Goal: Task Accomplishment & Management: Manage account settings

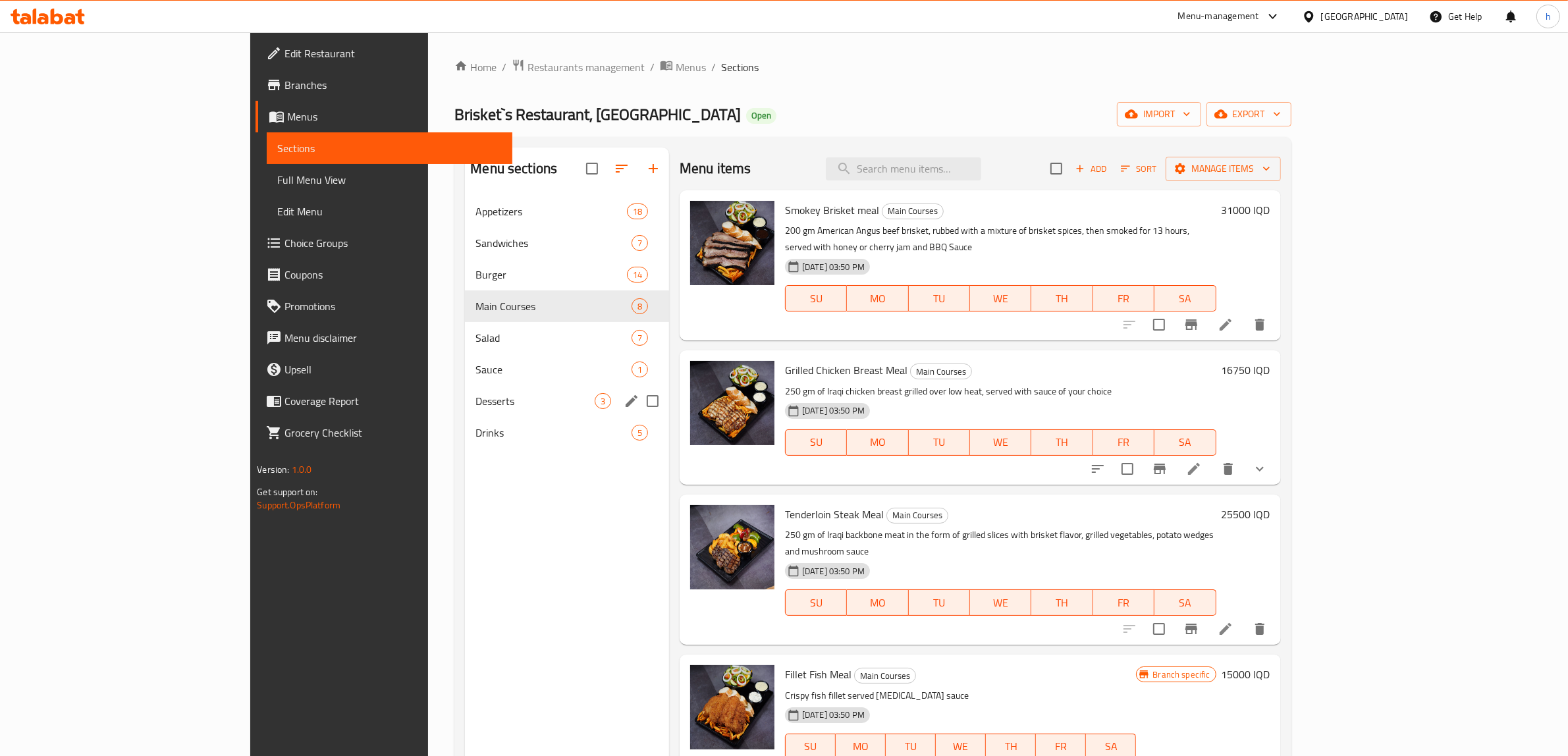
scroll to position [426, 0]
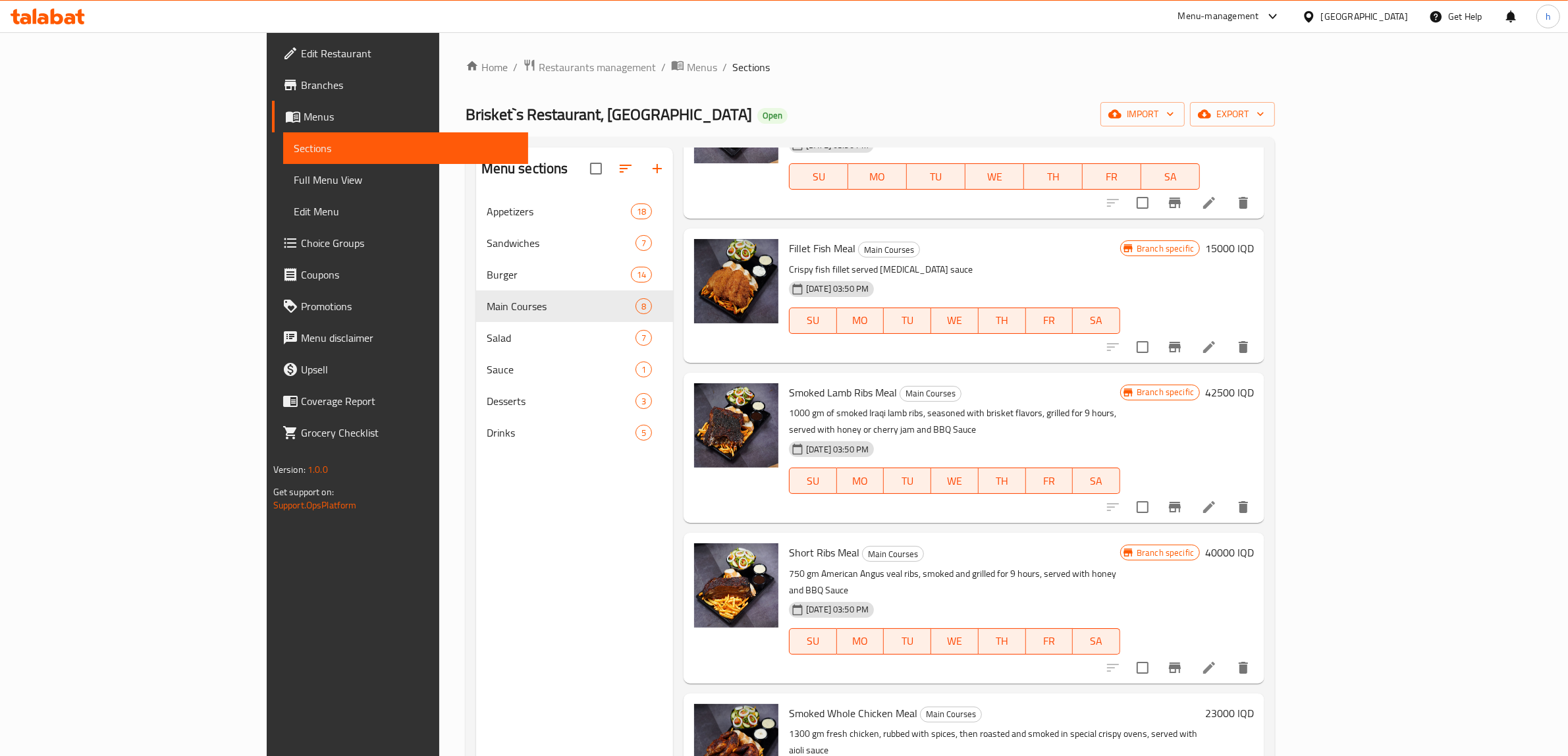
click at [272, 102] on link "Menus" at bounding box center [400, 116] width 257 height 32
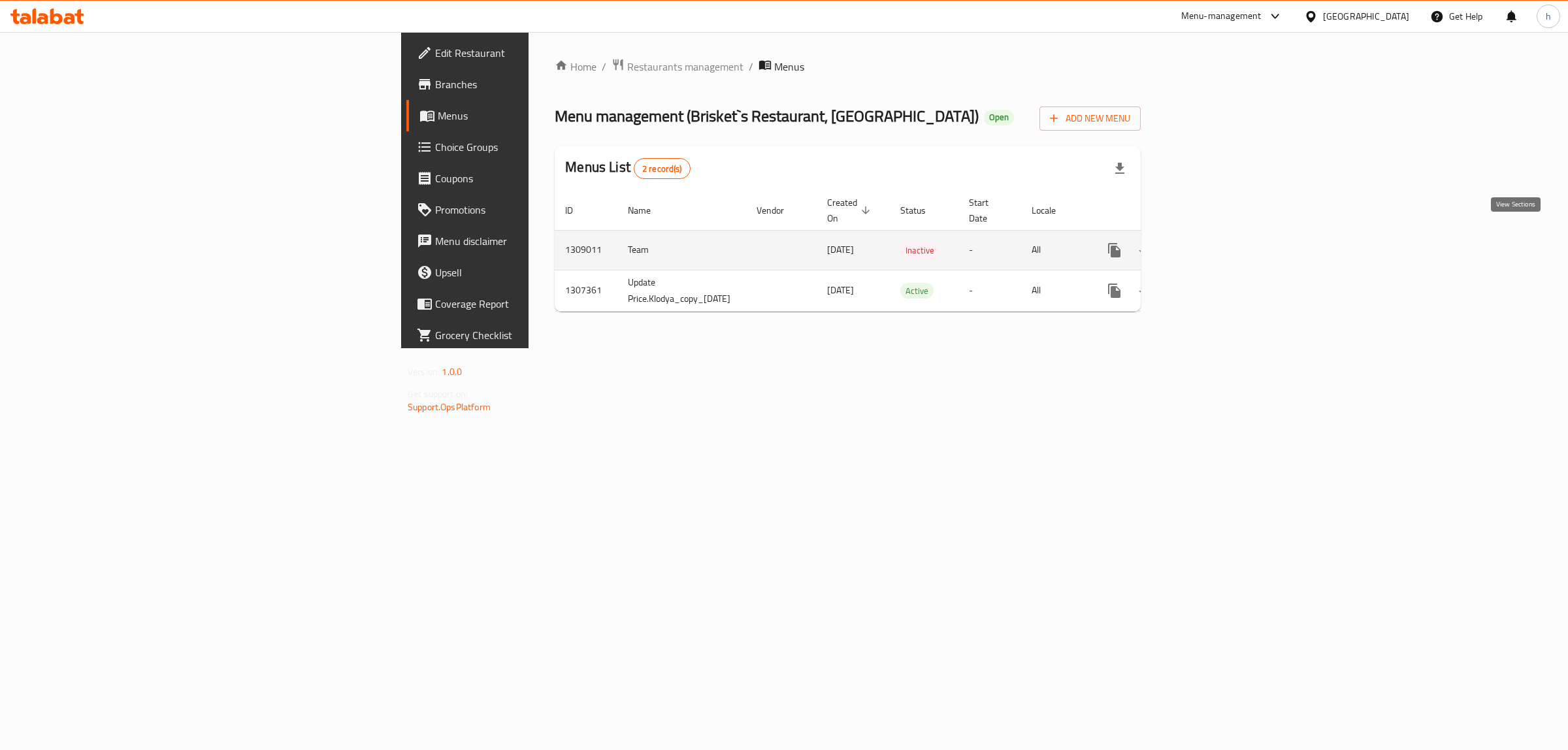
click at [1217, 242] on icon "enhanced table" at bounding box center [1209, 250] width 15 height 15
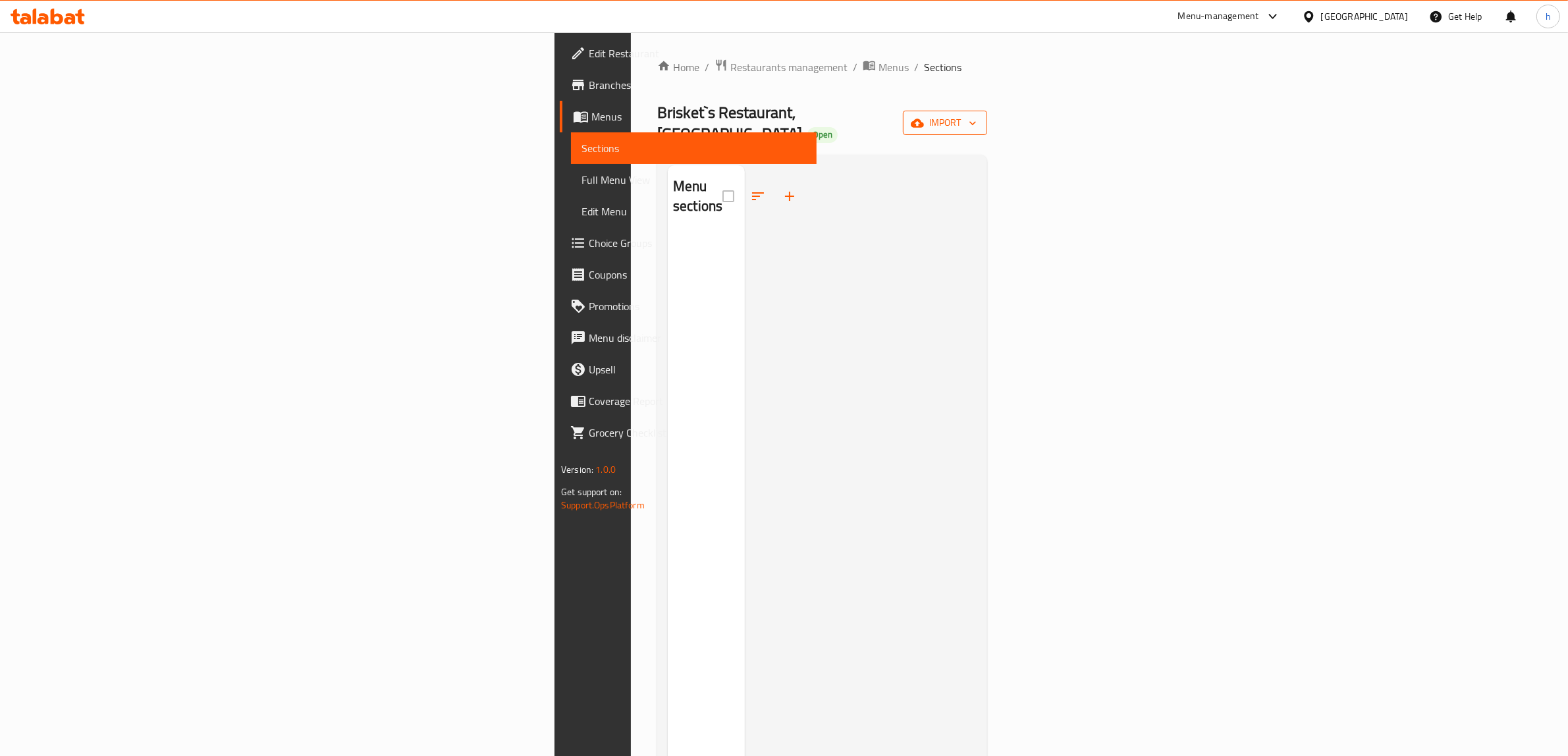
click at [977, 115] on span "import" at bounding box center [945, 123] width 63 height 16
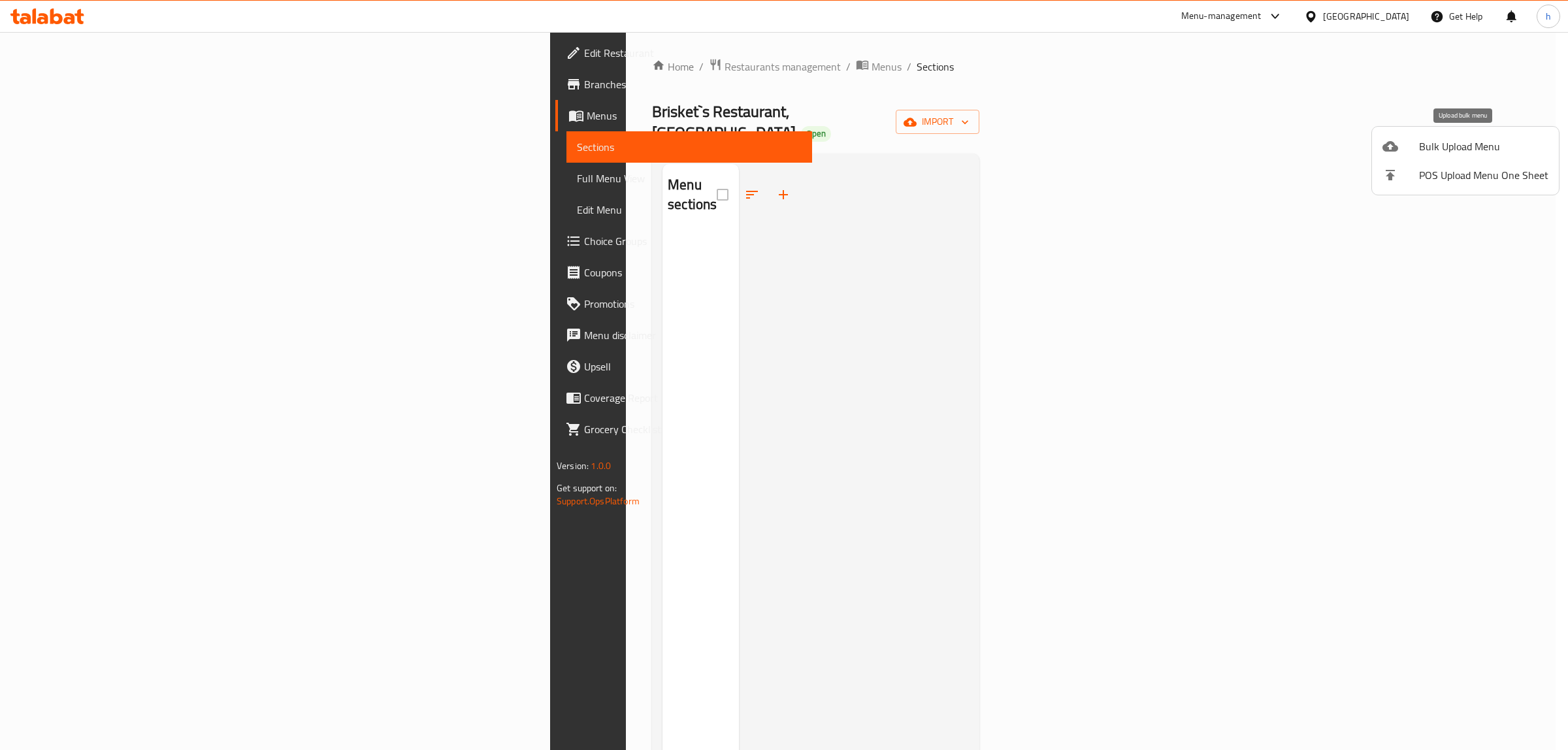
click at [1426, 151] on span "Bulk Upload Menu" at bounding box center [1483, 146] width 129 height 15
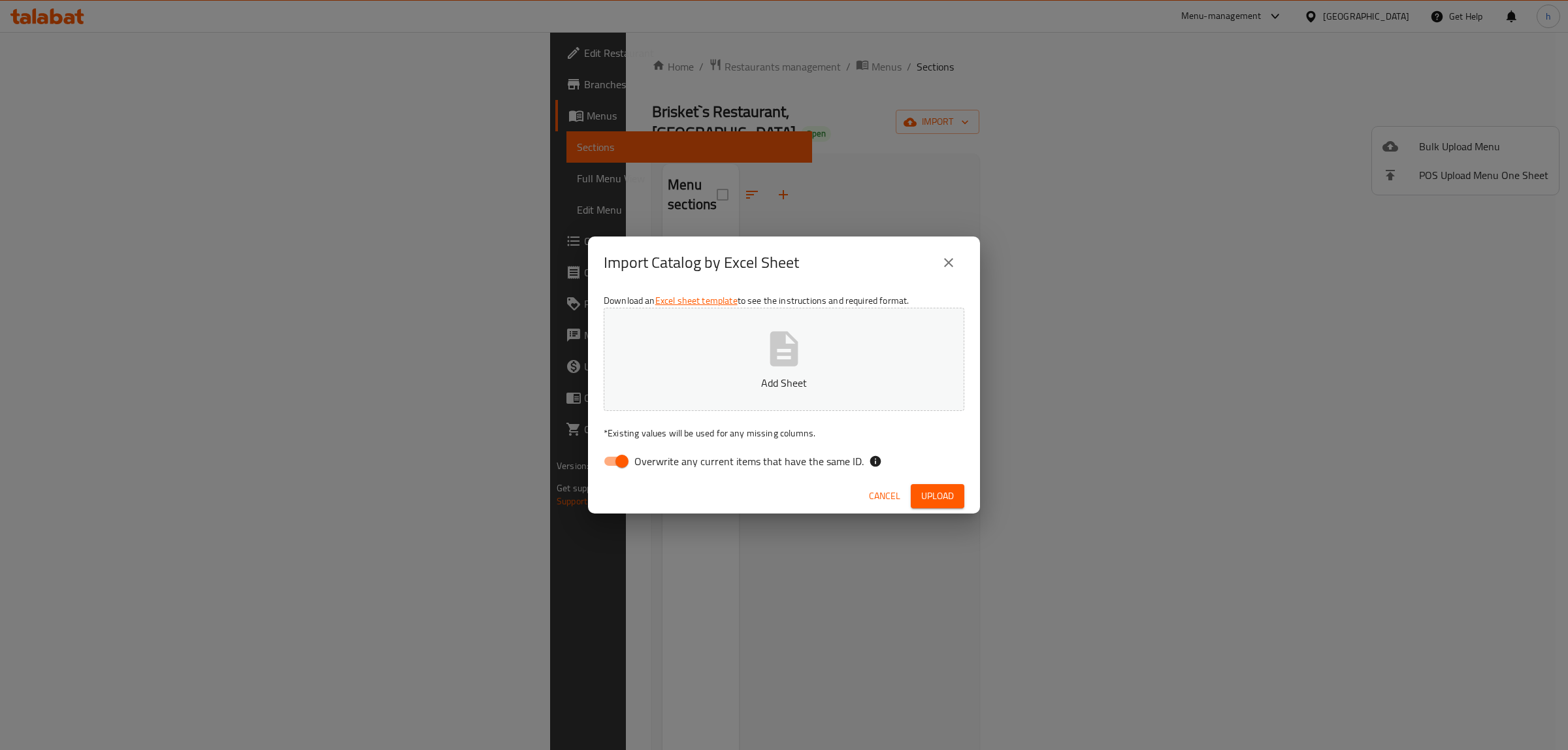
drag, startPoint x: 622, startPoint y: 453, endPoint x: 1564, endPoint y: 158, distance: 987.1
click at [636, 448] on div "Download an Excel sheet template to see the instructions and required format. A…" at bounding box center [784, 383] width 392 height 189
click at [619, 462] on input "Overwrite any current items that have the same ID." at bounding box center [622, 461] width 75 height 25
checkbox input "false"
click at [930, 490] on span "Upload" at bounding box center [937, 496] width 33 height 16
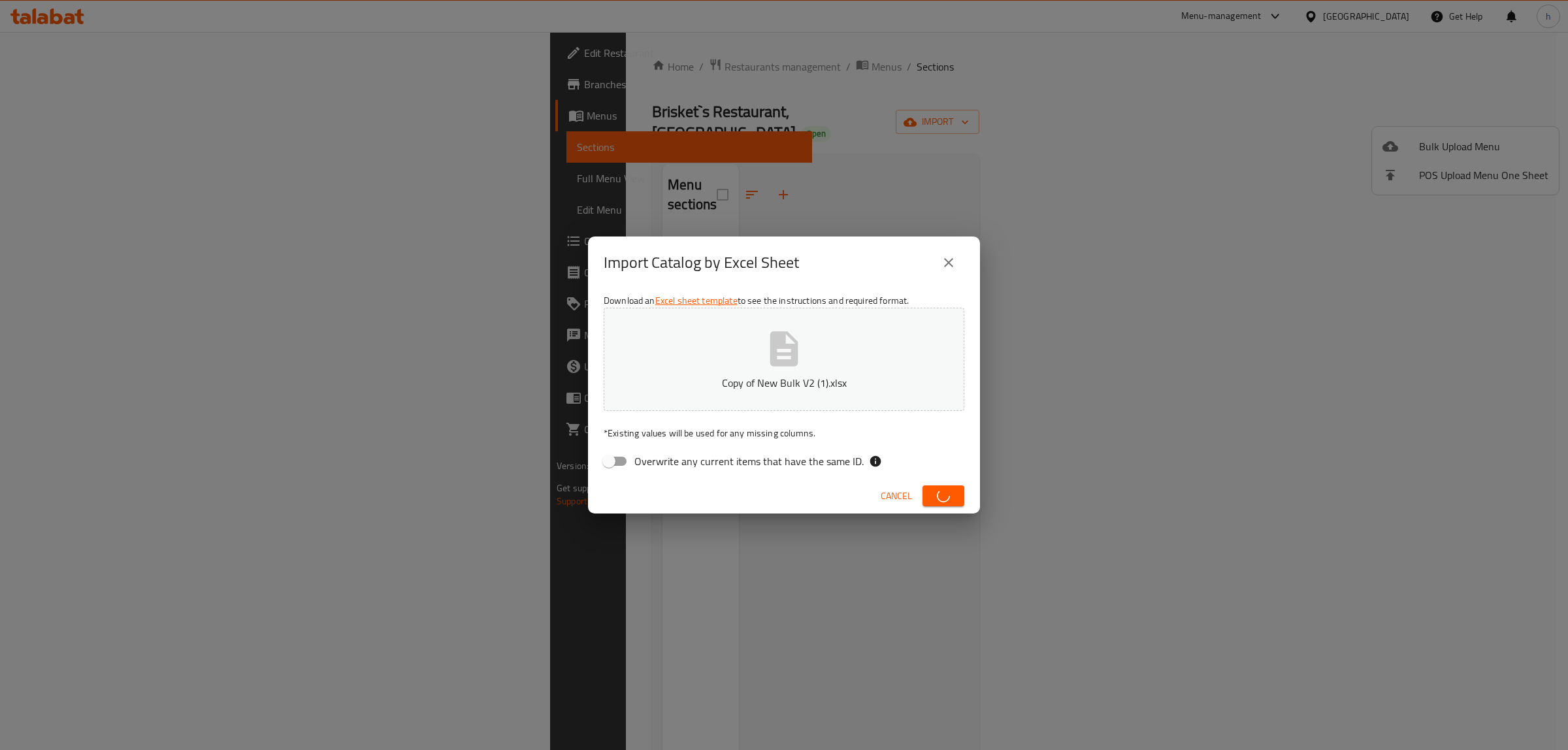
click at [109, 177] on div "Import Catalog by Excel Sheet Download an Excel sheet template to see the instr…" at bounding box center [784, 375] width 1568 height 750
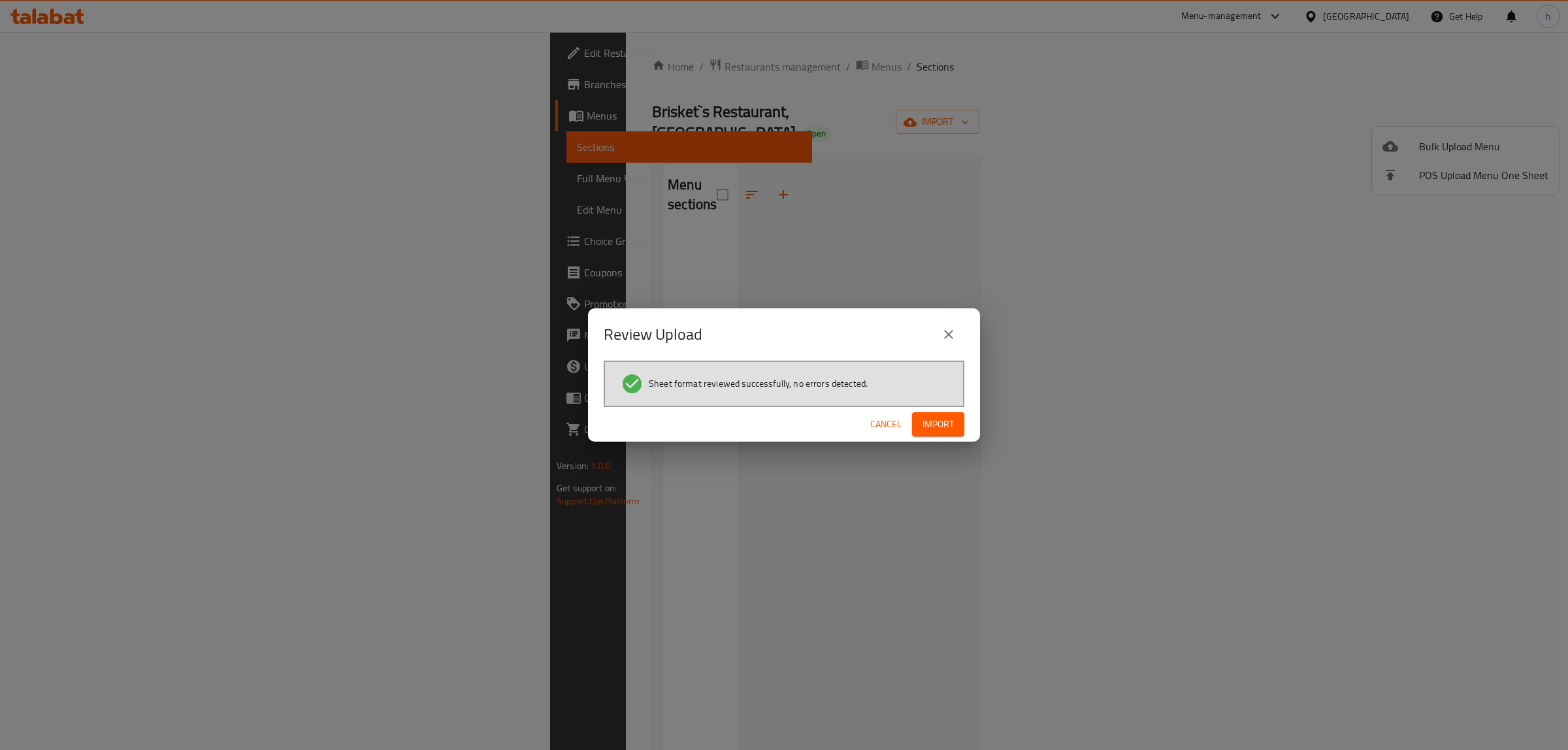
click at [958, 421] on button "Import" at bounding box center [938, 424] width 53 height 24
click at [115, 181] on div "Review Upload Sheet format reviewed successfully, no errors detected. Cancel" at bounding box center [784, 375] width 1568 height 750
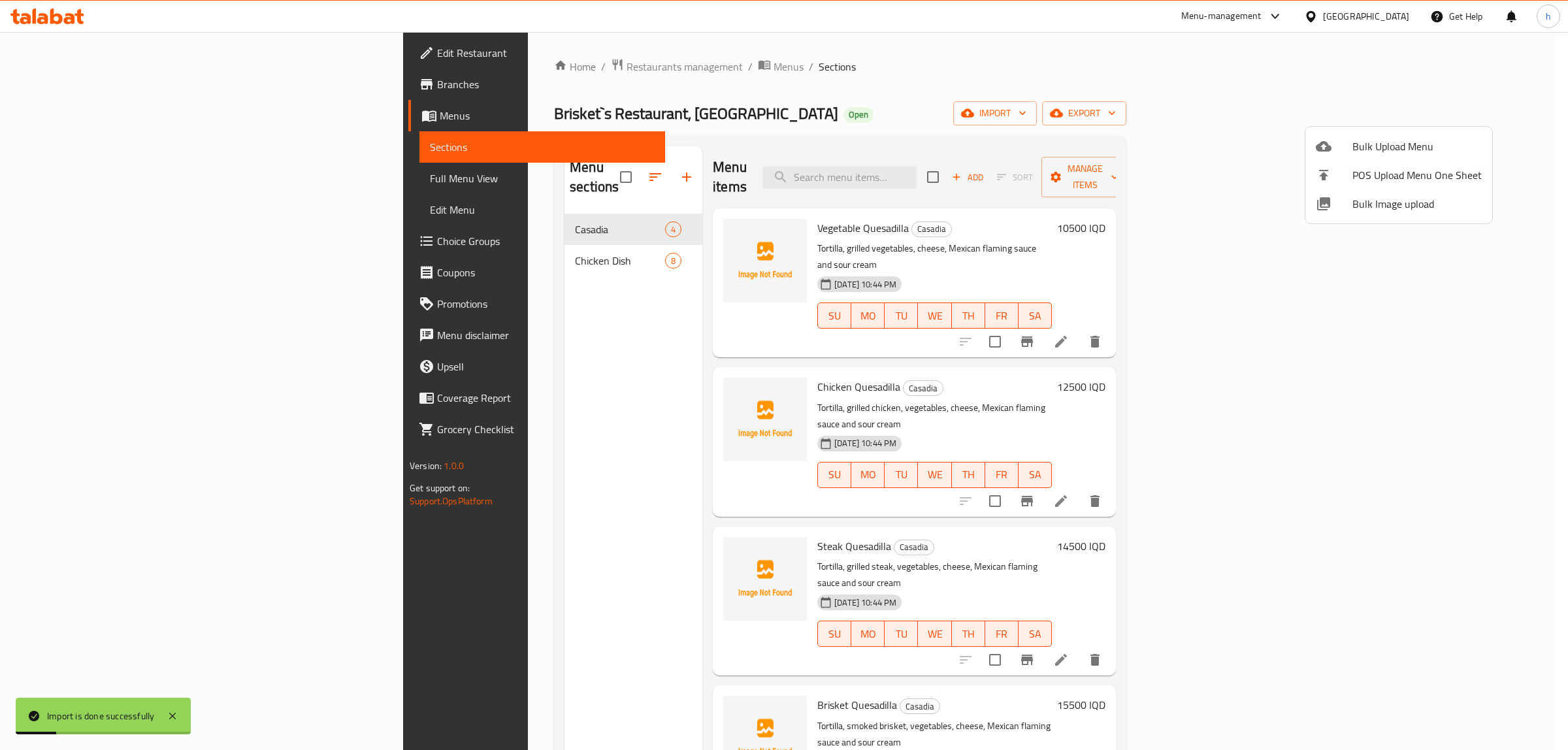
click at [119, 178] on div at bounding box center [784, 375] width 1568 height 750
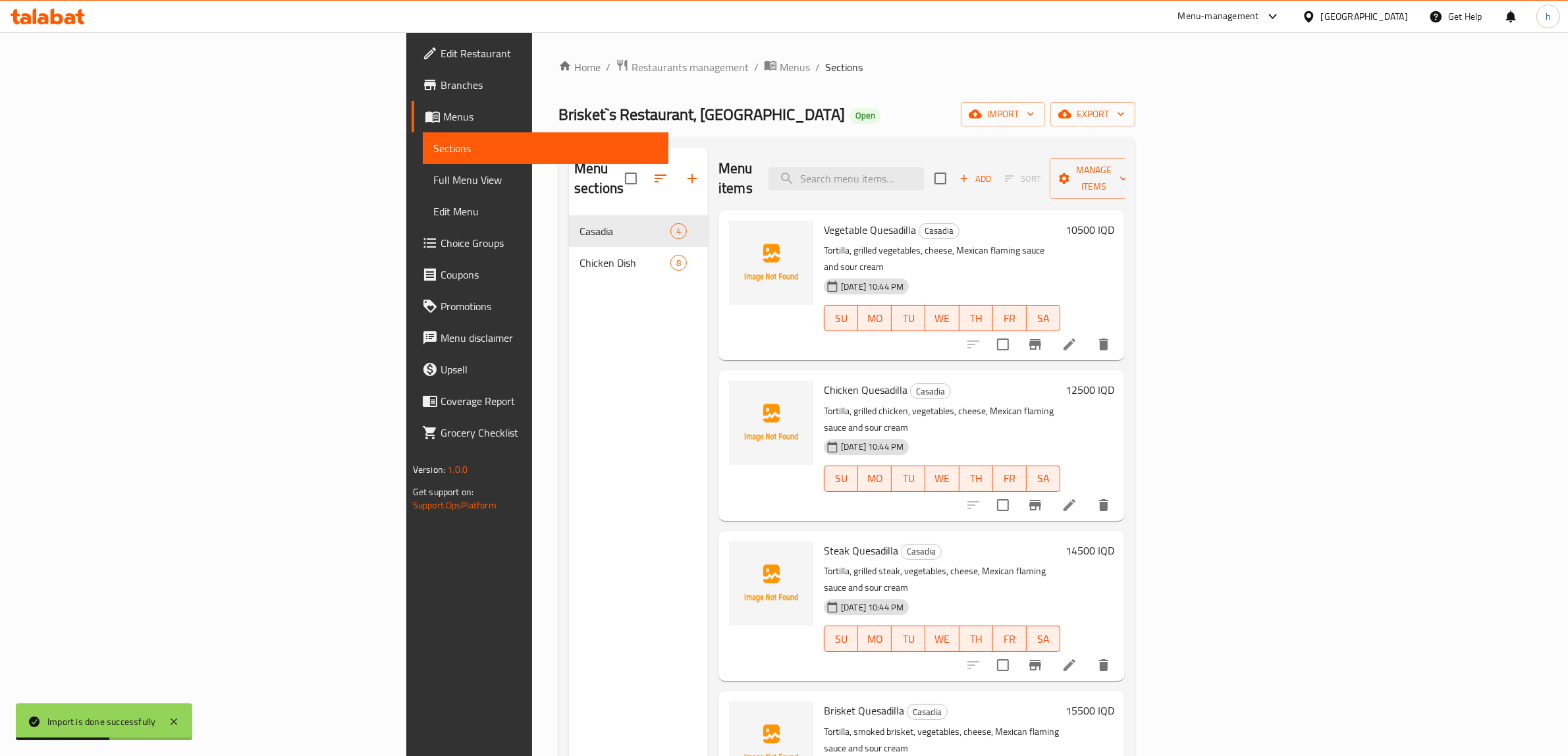
click at [433, 183] on span "Full Menu View" at bounding box center [545, 179] width 225 height 15
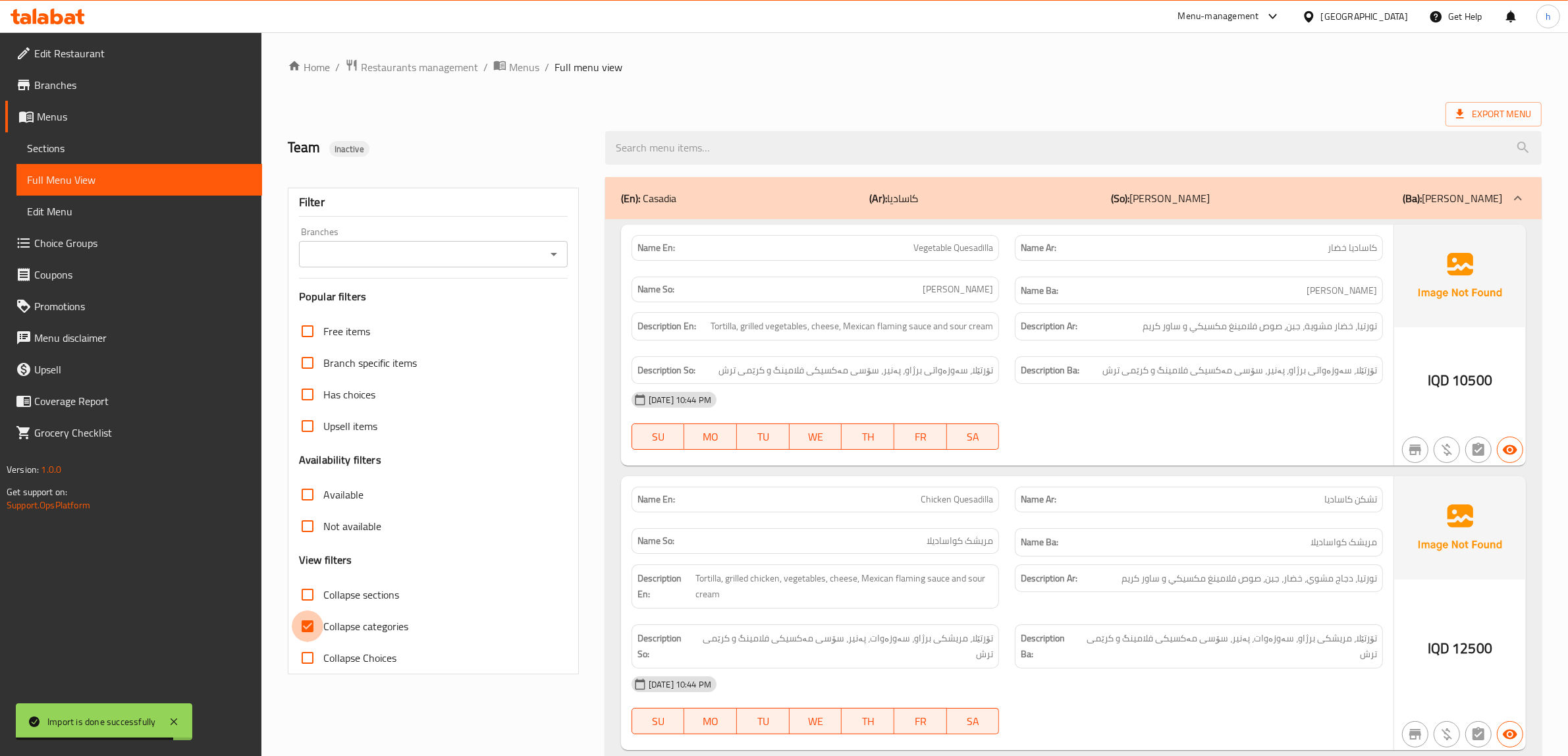
click at [312, 624] on input "Collapse categories" at bounding box center [307, 626] width 32 height 32
checkbox input "false"
click at [549, 254] on icon "Open" at bounding box center [553, 253] width 15 height 15
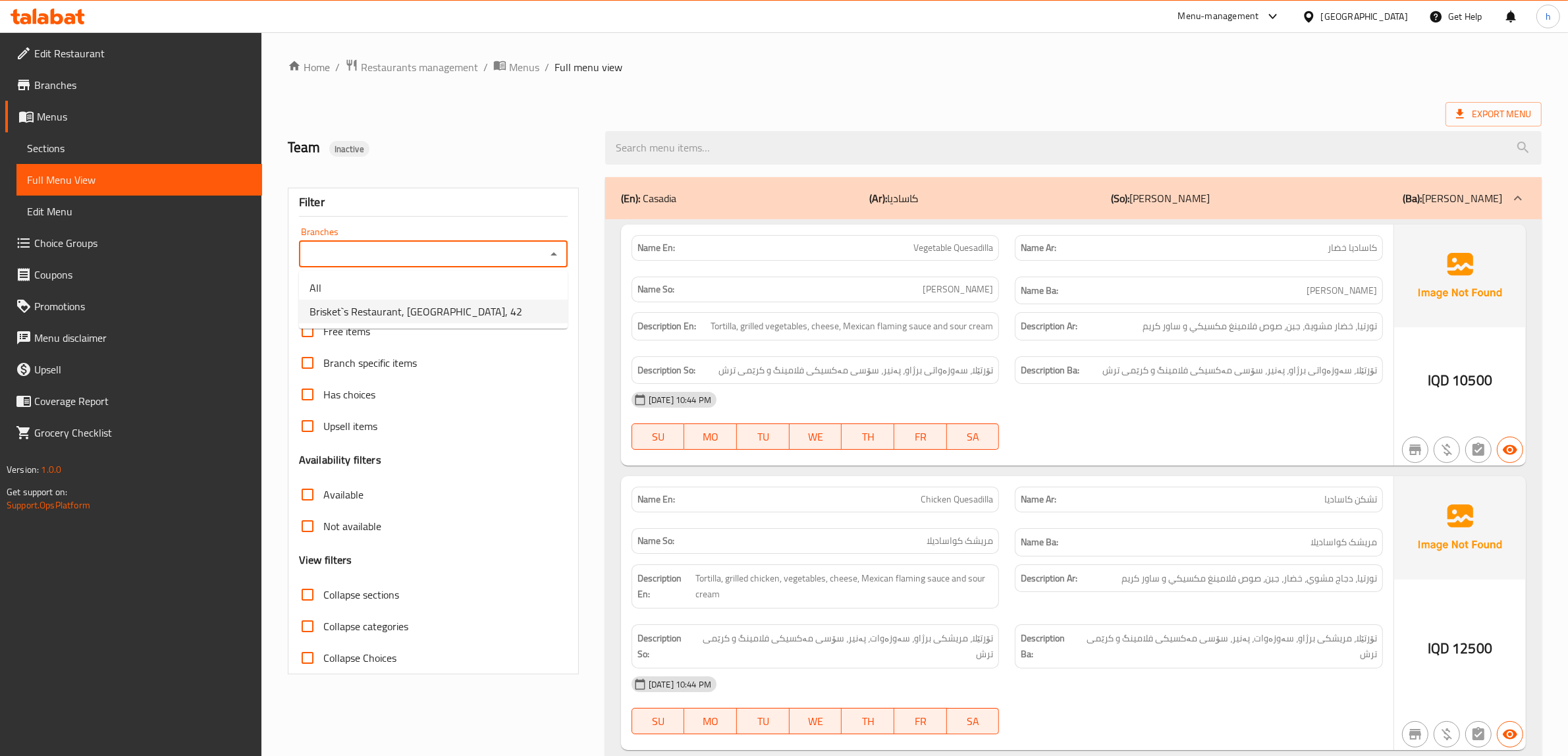
click at [471, 308] on li "Brisket`s Restaurant, [GEOGRAPHIC_DATA], 42" at bounding box center [433, 311] width 269 height 24
type input "Brisket`s Restaurant, [GEOGRAPHIC_DATA], 42"
click at [124, 150] on span "Sections" at bounding box center [139, 147] width 225 height 15
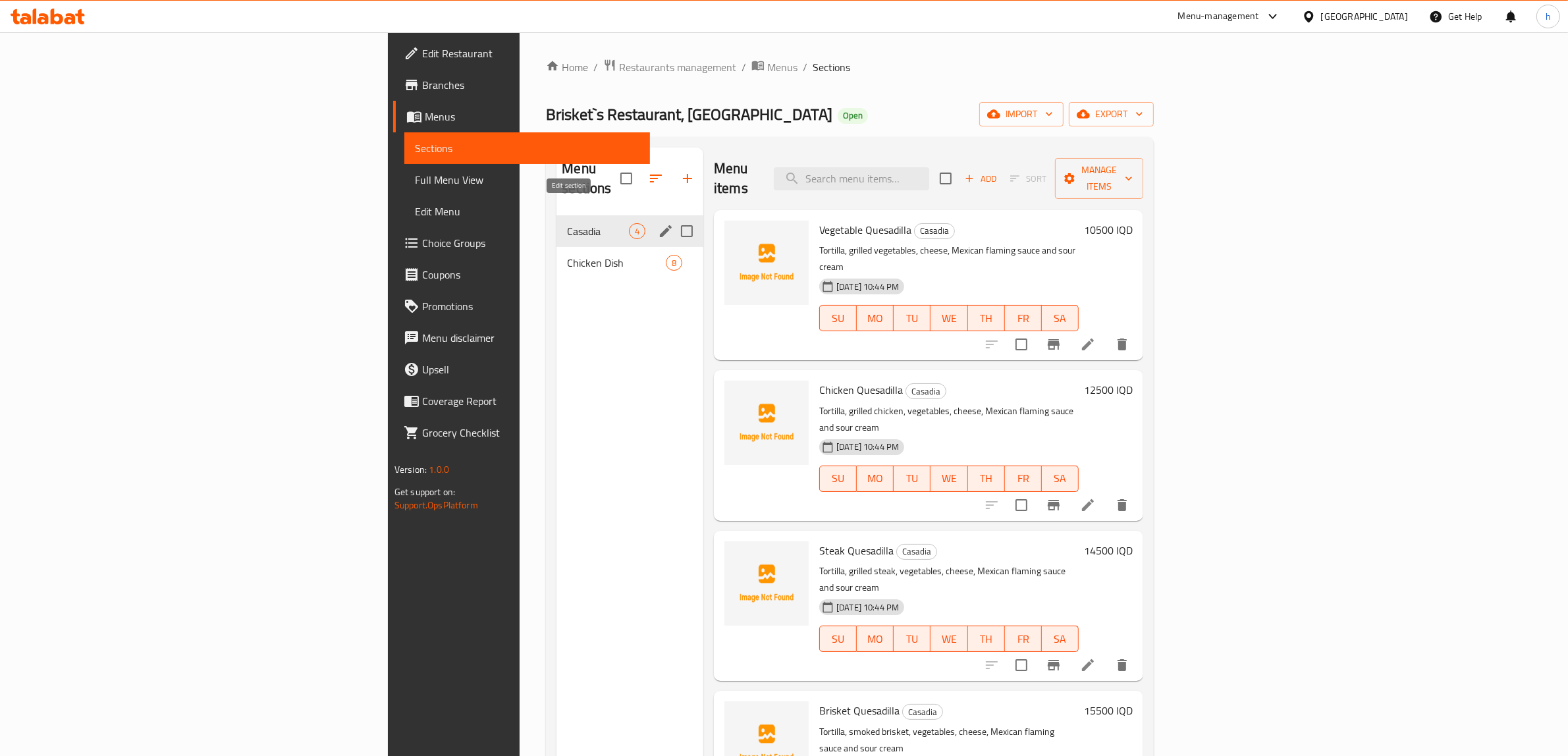
click at [658, 223] on icon "edit" at bounding box center [665, 230] width 15 height 15
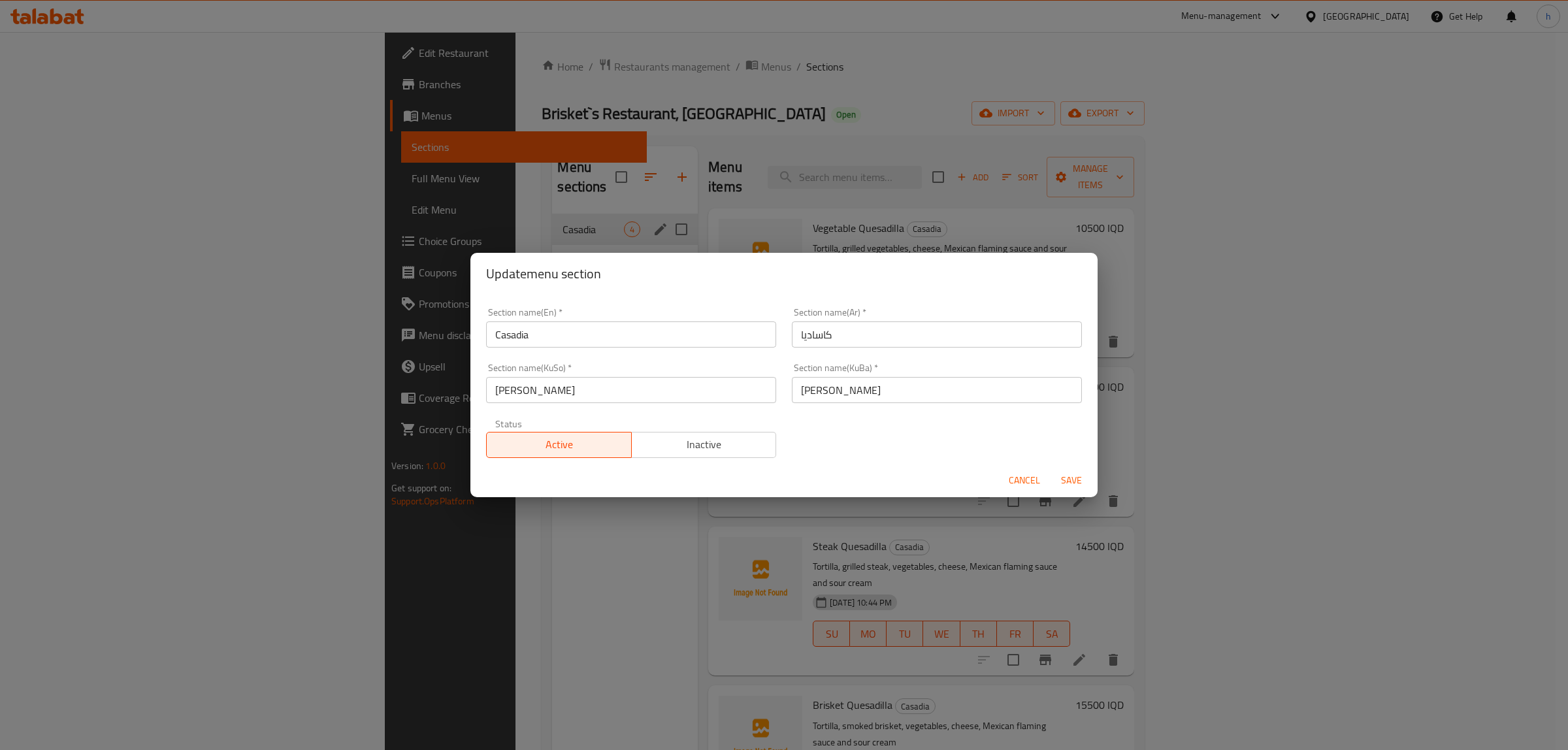
click at [533, 330] on input "Casadia" at bounding box center [631, 334] width 290 height 26
click at [531, 330] on input "Casadia" at bounding box center [631, 334] width 290 height 26
paste input "Quesadill"
type input "Quesadilla"
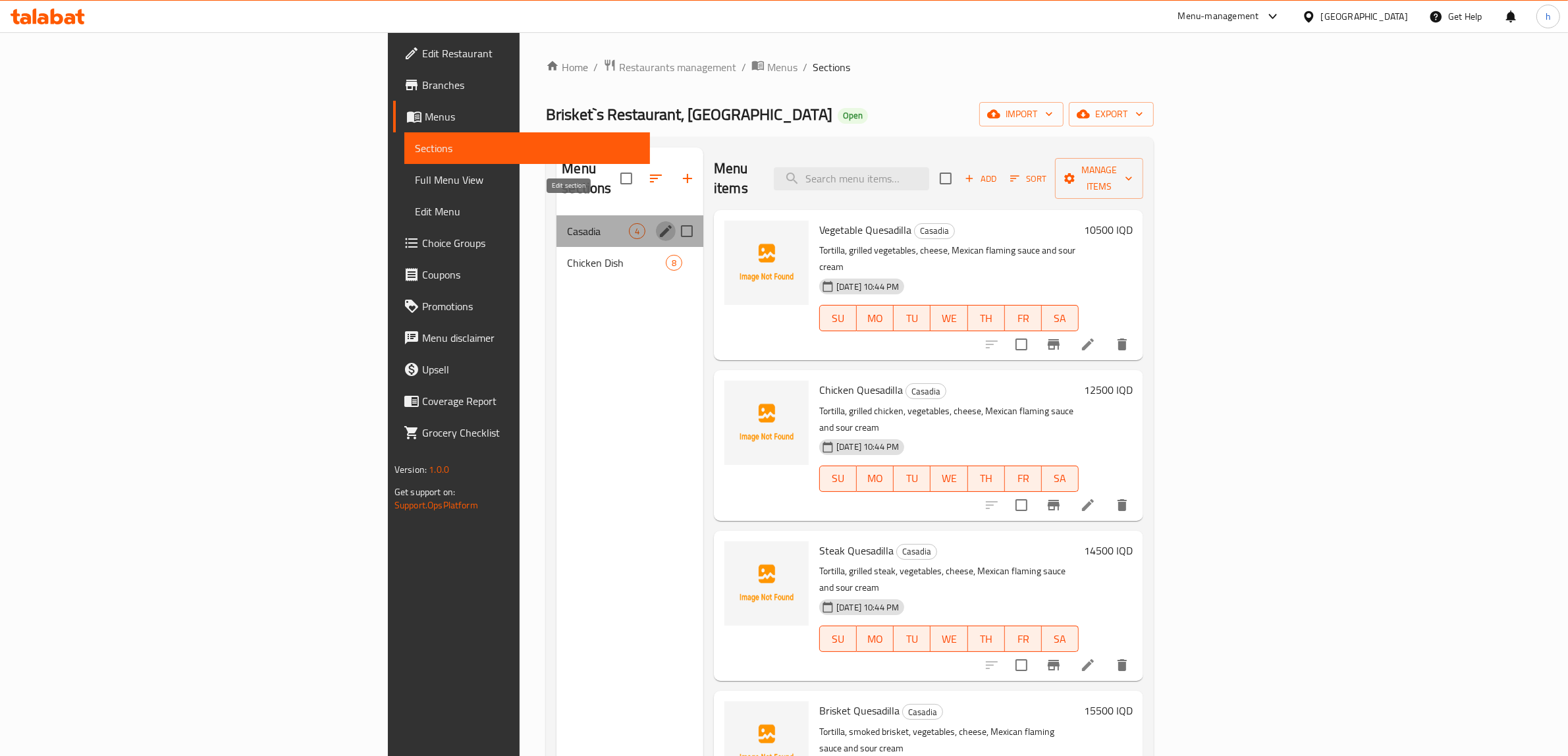
click at [658, 223] on icon "edit" at bounding box center [665, 230] width 15 height 15
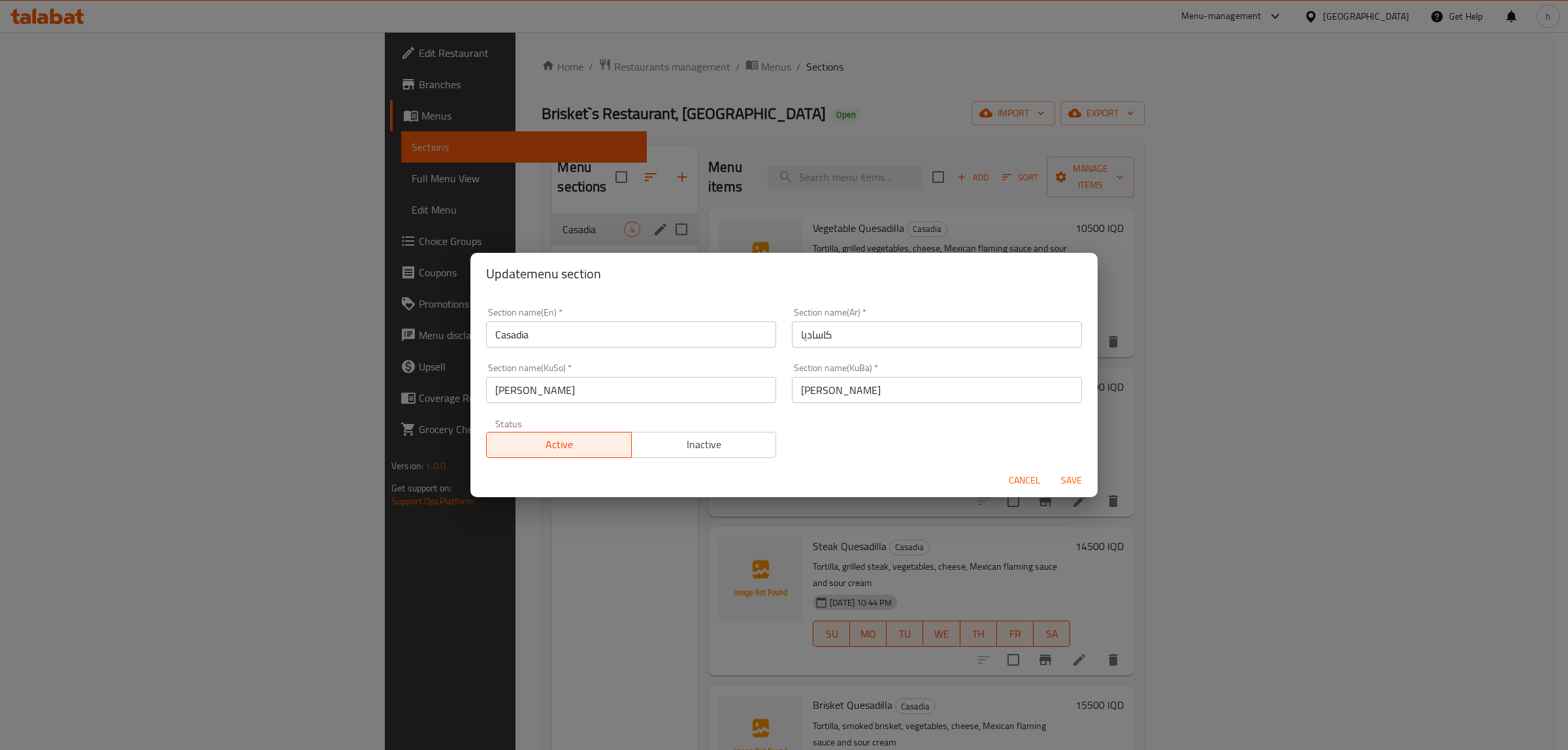
click at [511, 331] on input "Casadia" at bounding box center [631, 334] width 290 height 26
click at [510, 331] on input "Casadia" at bounding box center [631, 334] width 290 height 26
paste input "Quesadill"
type input "Quesadilla"
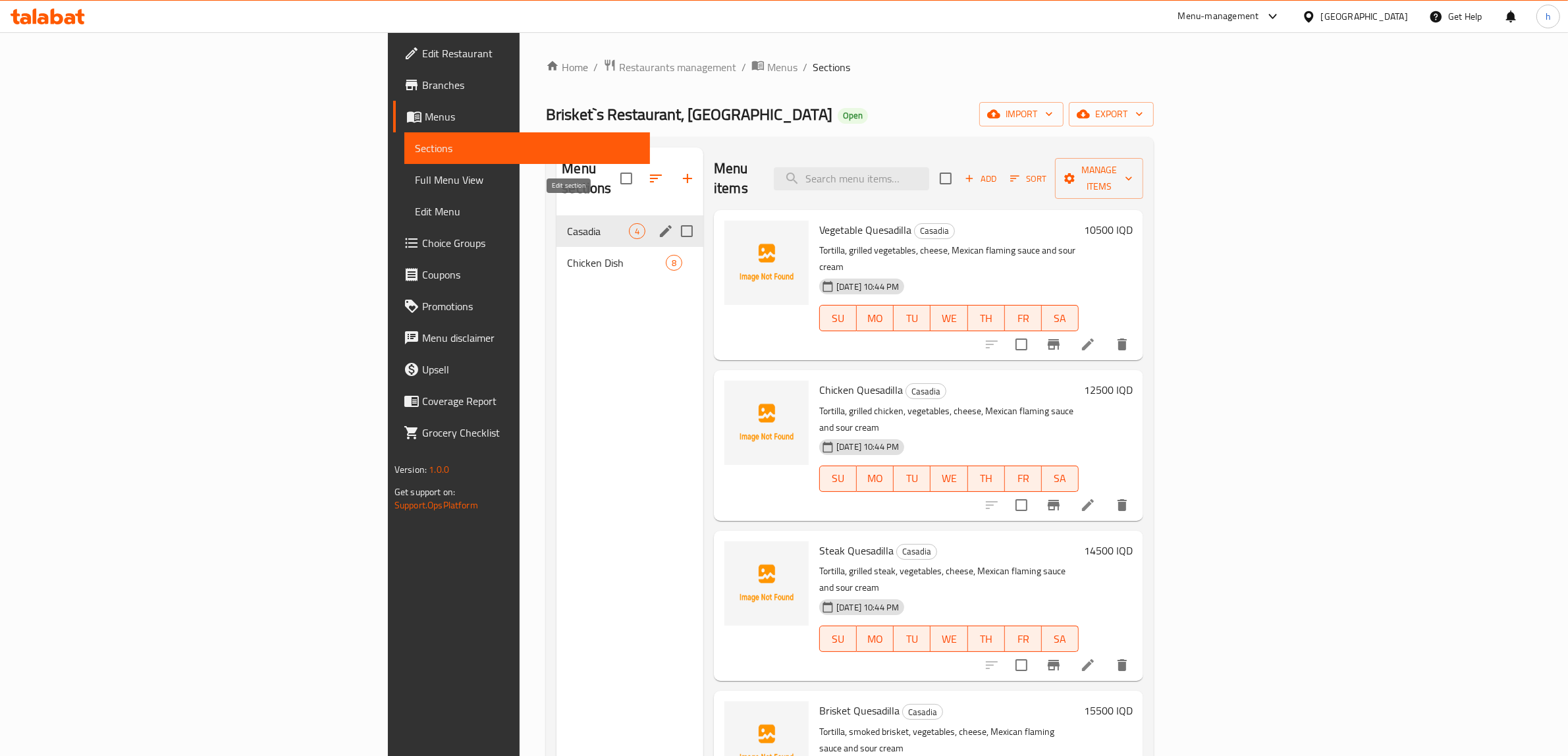
click at [658, 223] on icon "edit" at bounding box center [665, 230] width 15 height 15
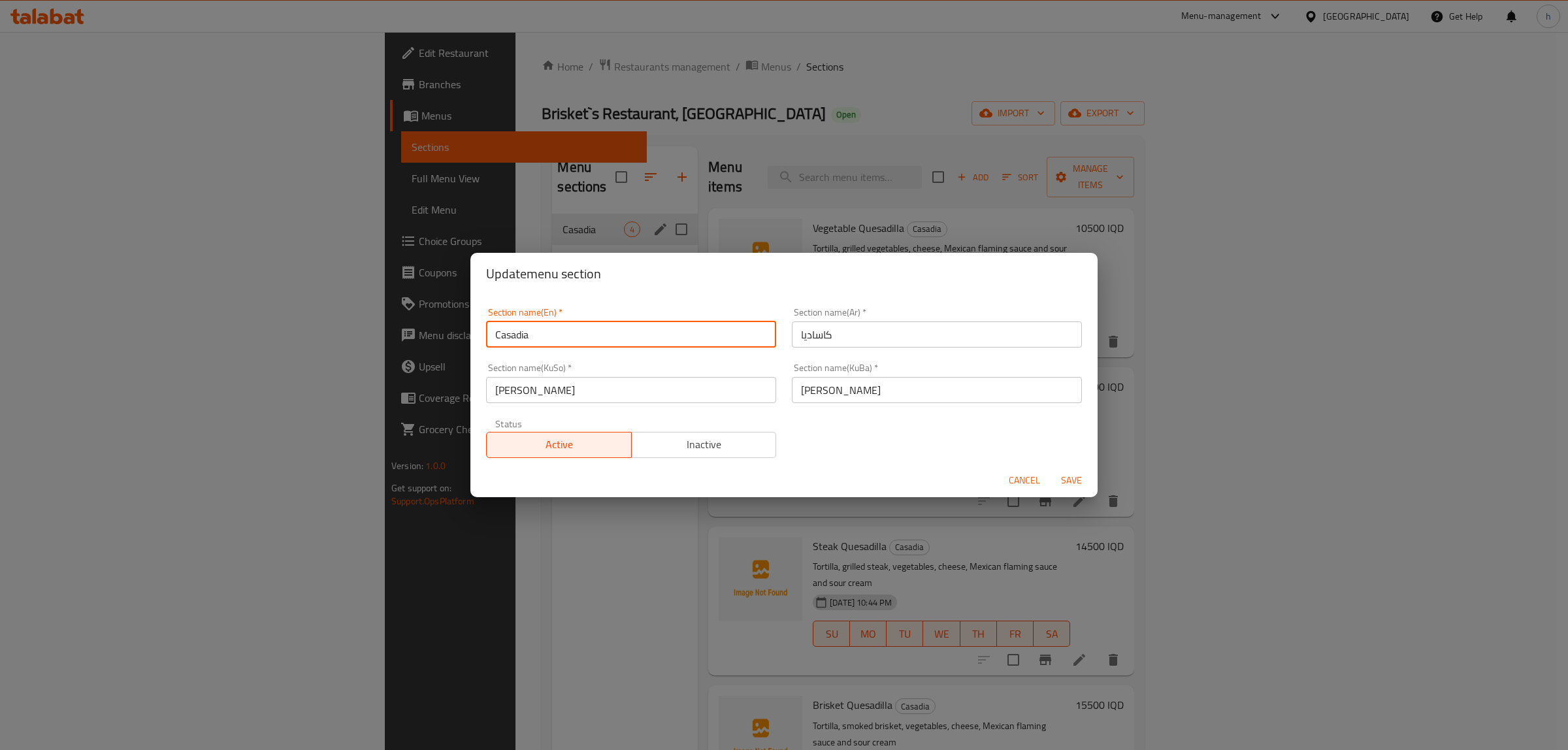
click at [538, 343] on input "Casadia" at bounding box center [631, 334] width 290 height 26
paste input "Quesadill"
type input "Quesadilla"
click at [1062, 477] on span "Save" at bounding box center [1071, 481] width 31 height 16
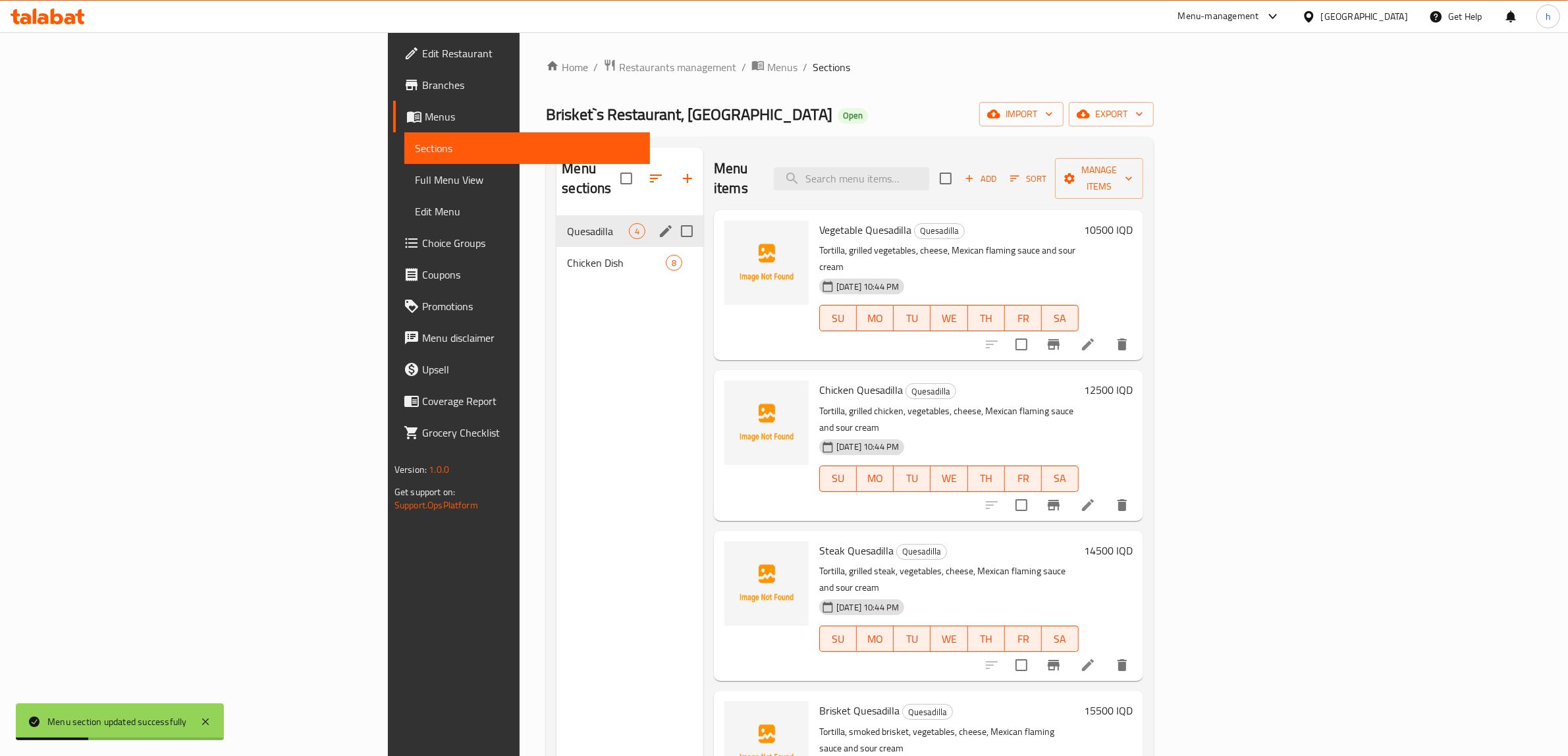
click at [558, 215] on div "Quesadilla 4" at bounding box center [630, 230] width 147 height 32
click at [658, 223] on icon "edit" at bounding box center [665, 230] width 15 height 15
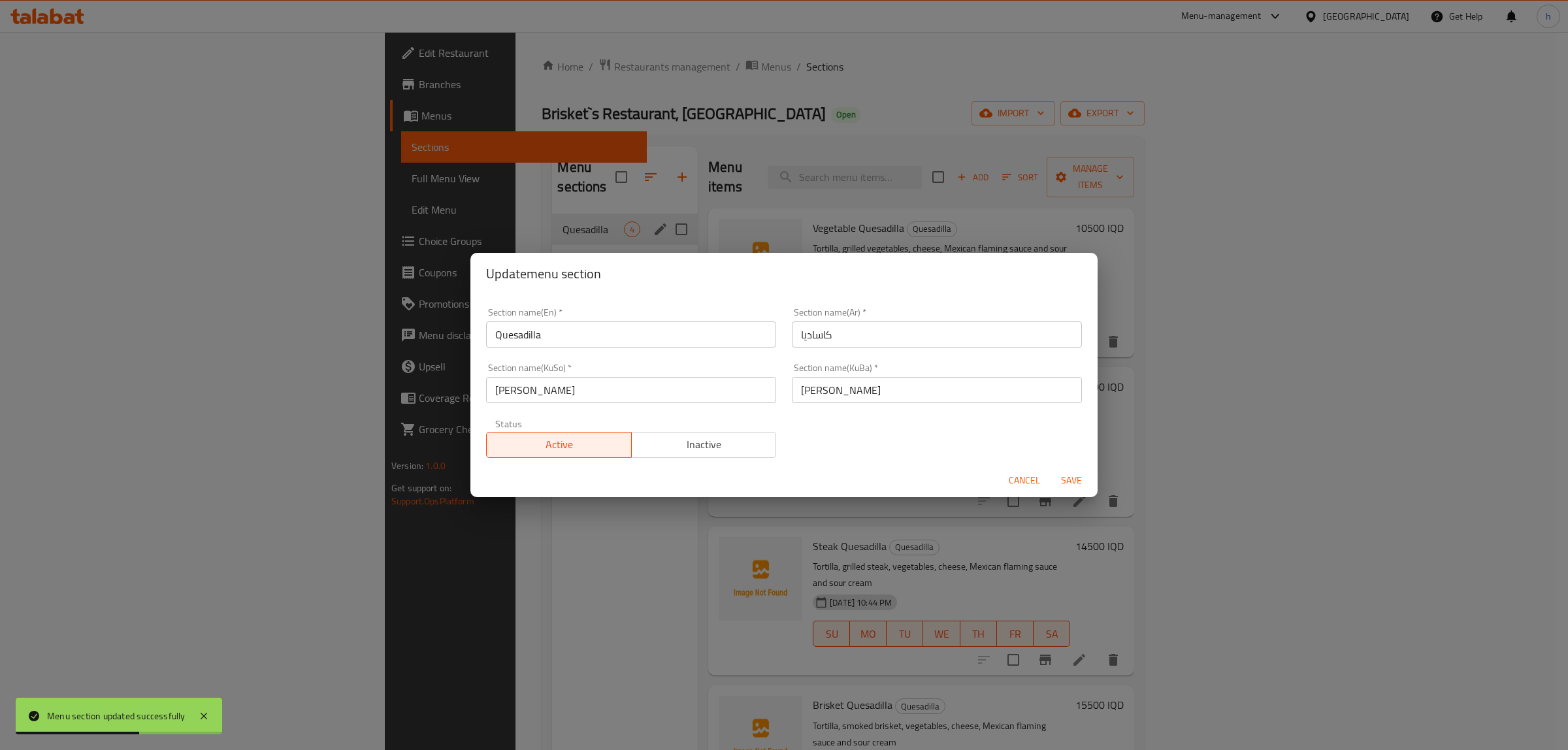
click at [974, 386] on input "[PERSON_NAME]" at bounding box center [937, 390] width 290 height 26
paste input "واسادیل"
type input "کواسادیلا"
click at [710, 384] on input "[PERSON_NAME]" at bounding box center [631, 390] width 290 height 26
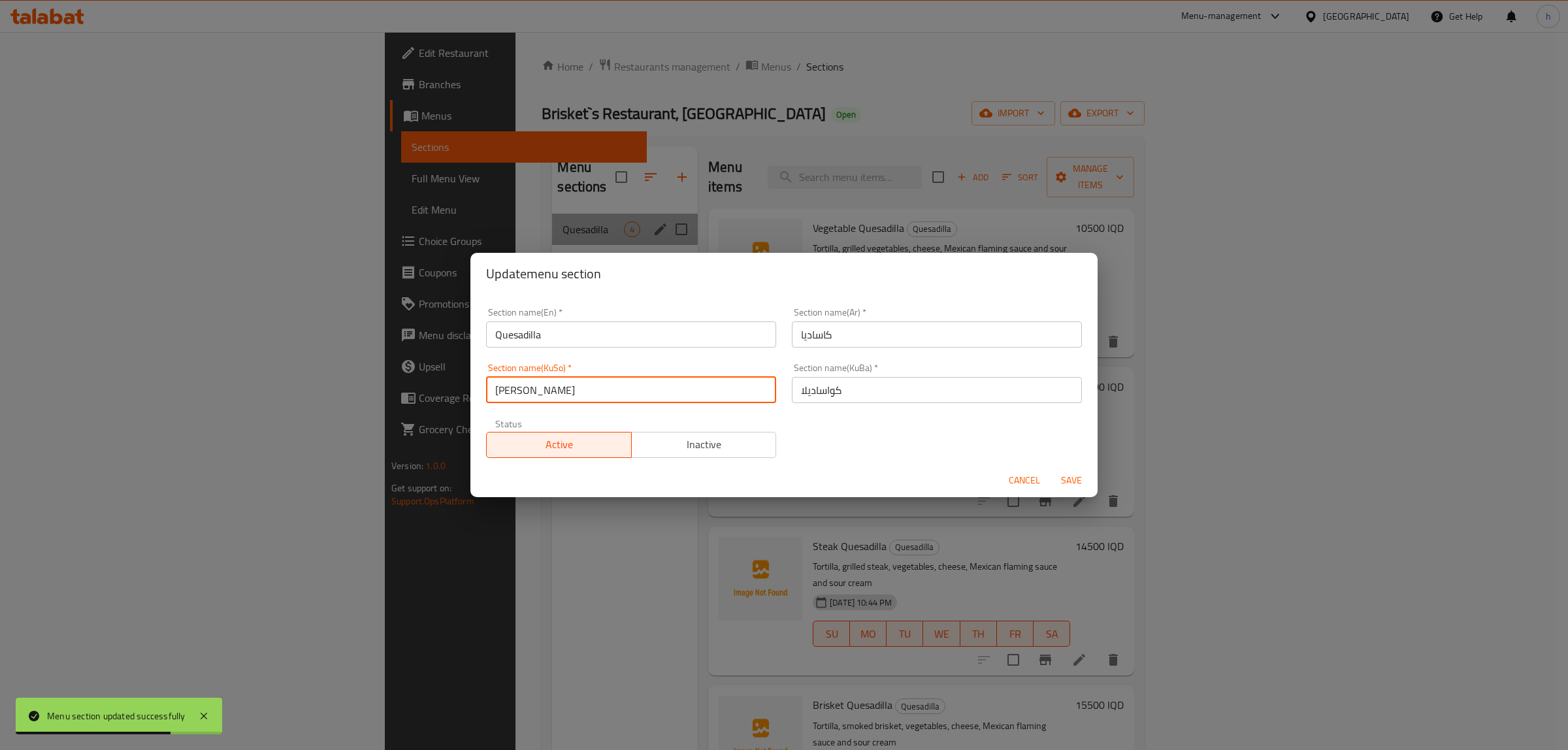
click at [710, 384] on input "[PERSON_NAME]" at bounding box center [631, 390] width 290 height 26
paste input "واسادیل"
type input "کواسادیلا"
click at [1056, 480] on span "Save" at bounding box center [1071, 481] width 31 height 16
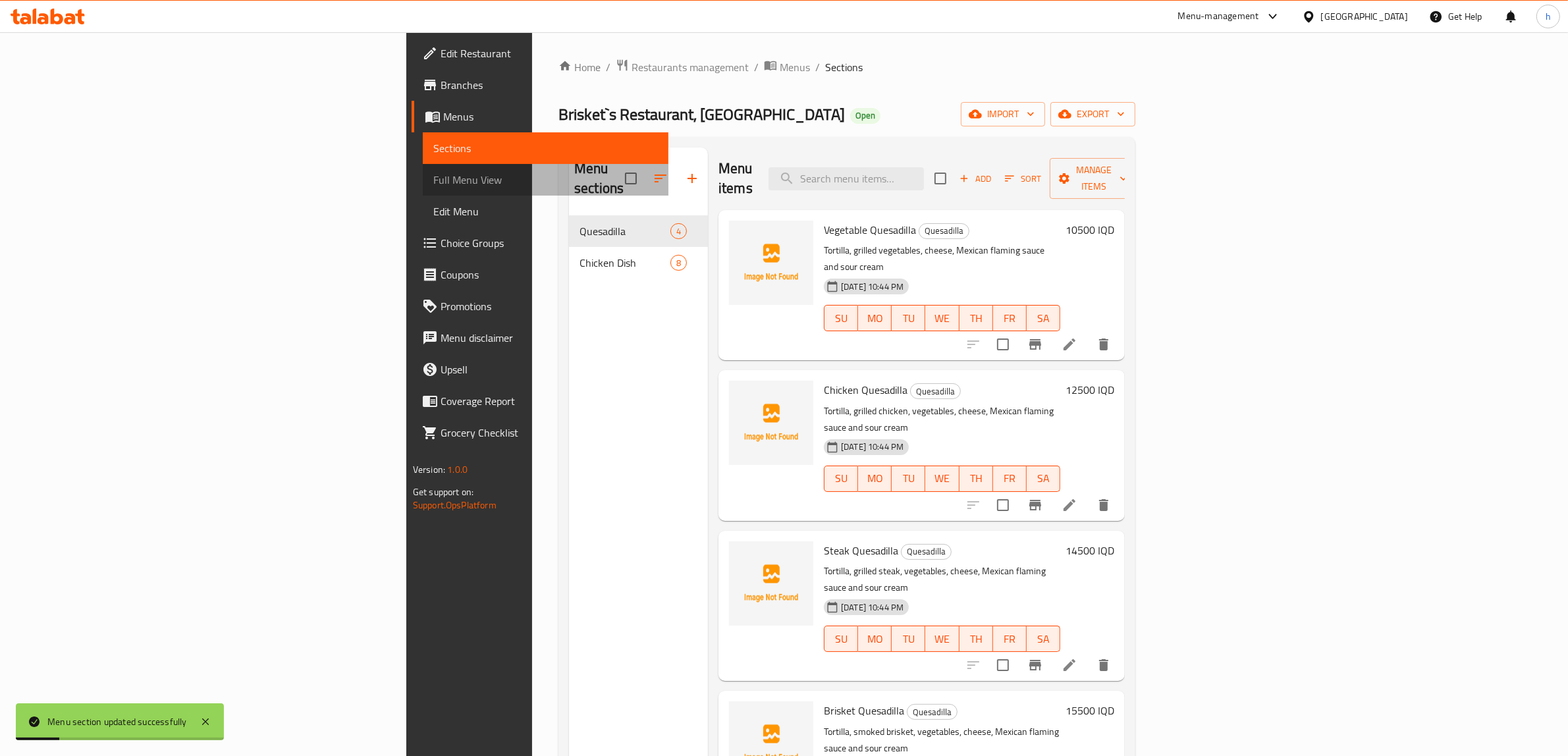
click at [433, 172] on span "Full Menu View" at bounding box center [545, 179] width 225 height 15
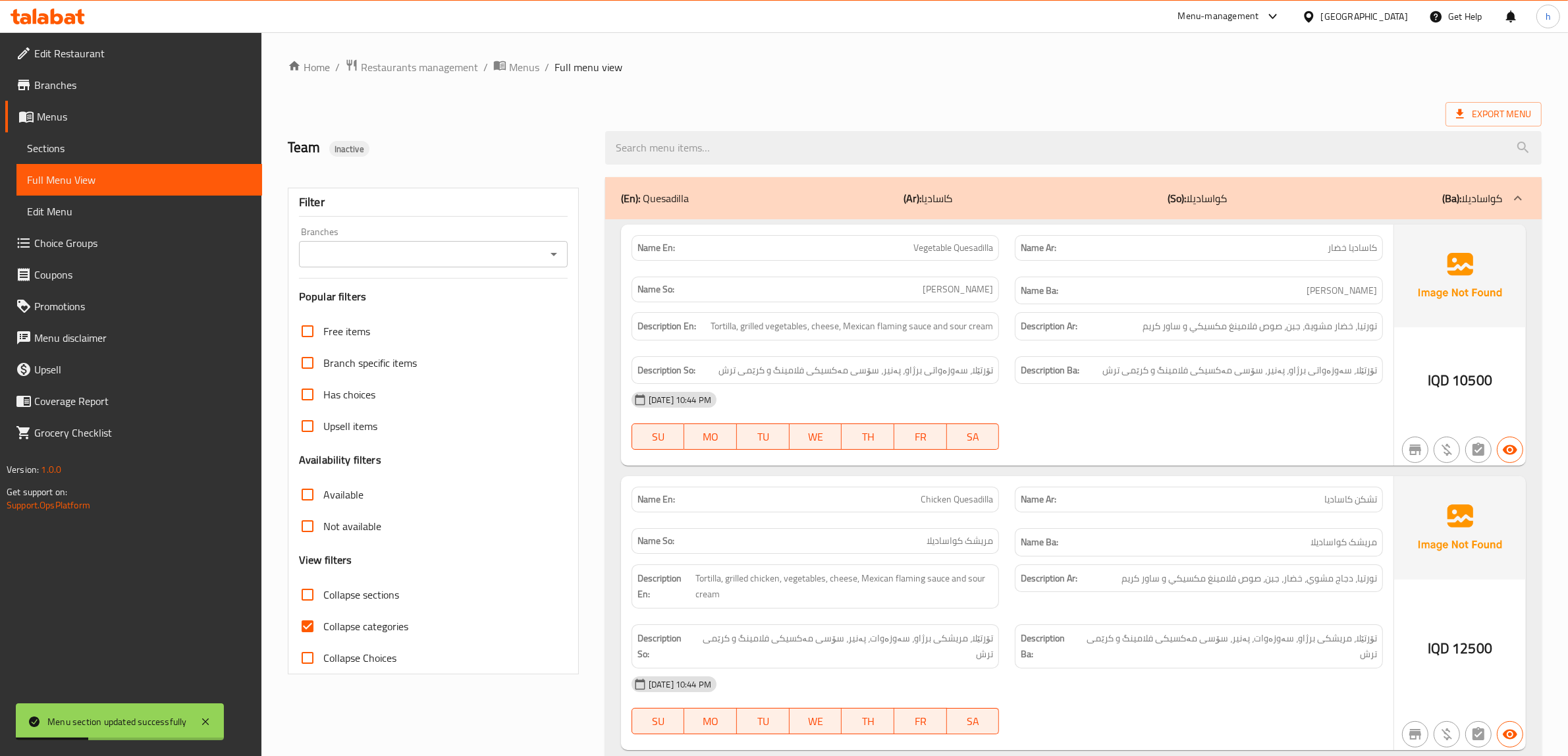
click at [546, 255] on icon "Open" at bounding box center [553, 253] width 15 height 15
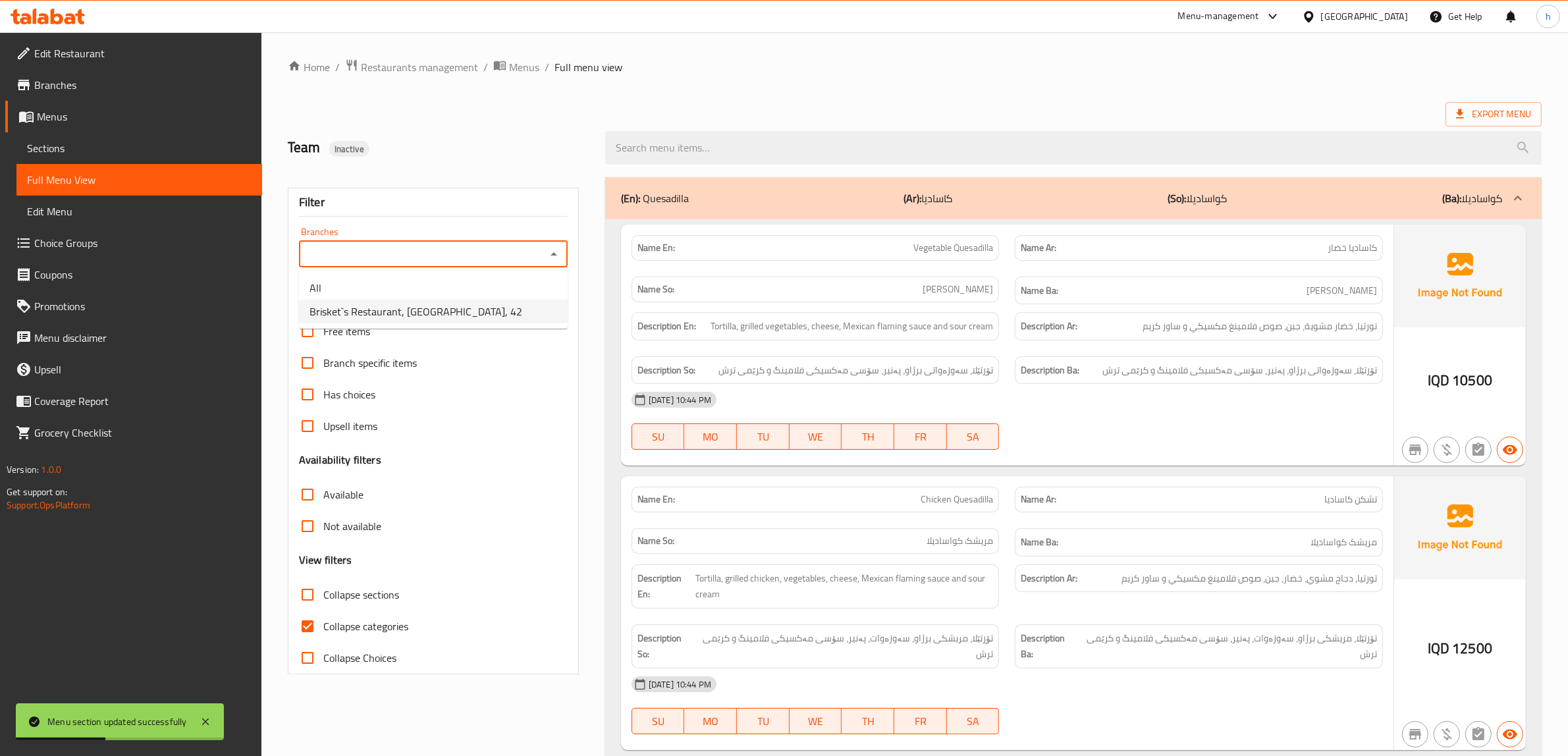
click at [403, 317] on span "Brisket`s Restaurant, [GEOGRAPHIC_DATA], 42" at bounding box center [415, 311] width 213 height 15
type input "Brisket`s Restaurant, [GEOGRAPHIC_DATA], 42"
click at [303, 629] on input "Collapse categories" at bounding box center [307, 626] width 32 height 32
checkbox input "false"
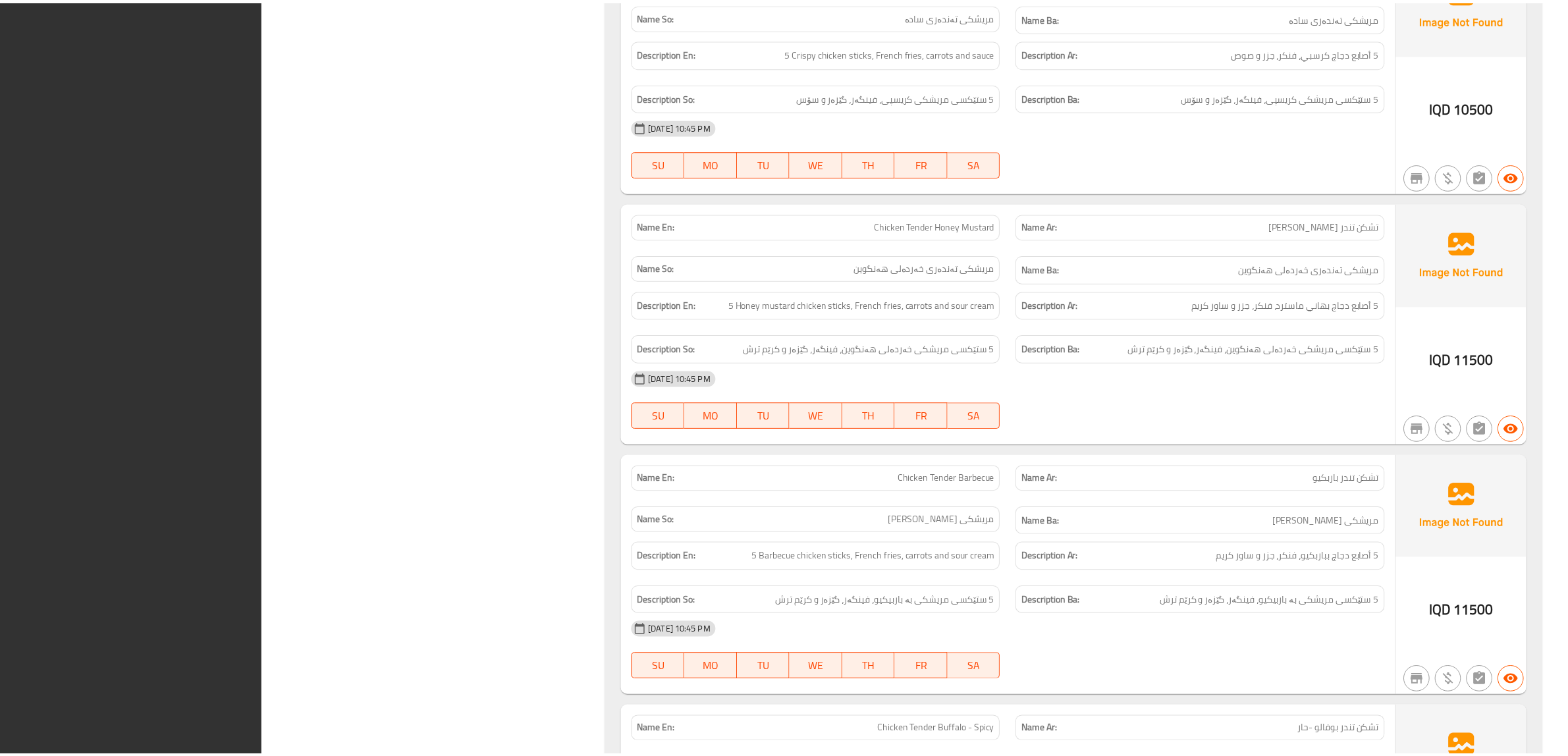
scroll to position [2732, 0]
